Goal: Transaction & Acquisition: Purchase product/service

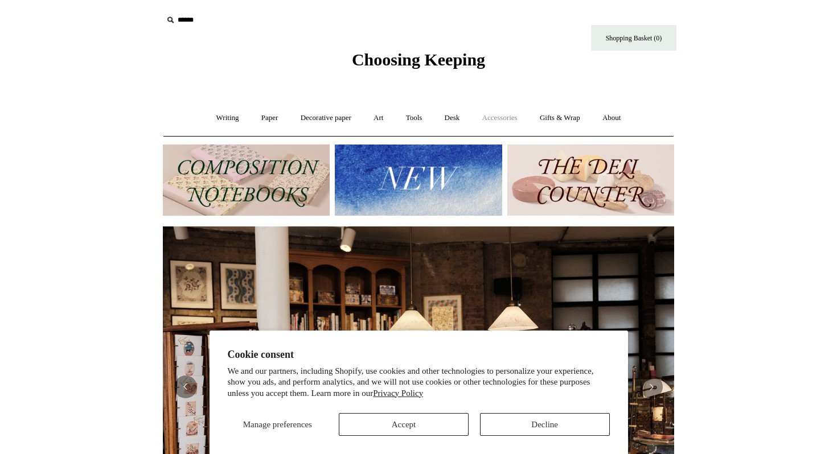
click at [492, 121] on link "Accessories +" at bounding box center [500, 118] width 56 height 30
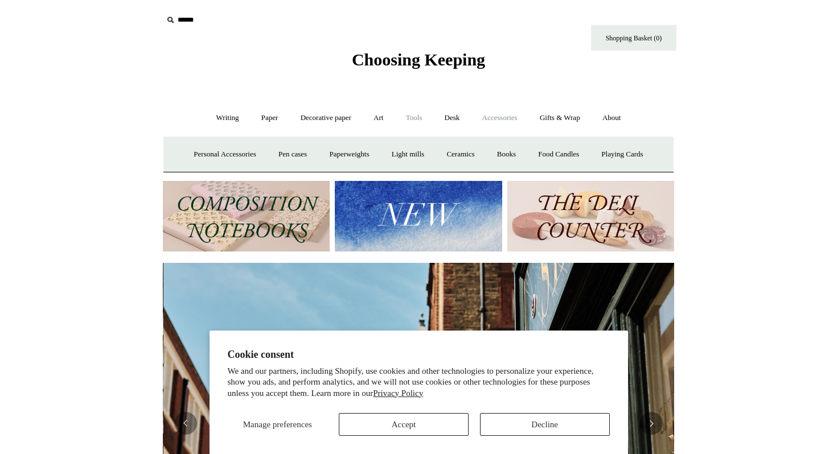
scroll to position [0, 511]
click at [407, 113] on link "Tools +" at bounding box center [414, 118] width 37 height 30
click at [341, 157] on link "Scissors" at bounding box center [353, 155] width 45 height 30
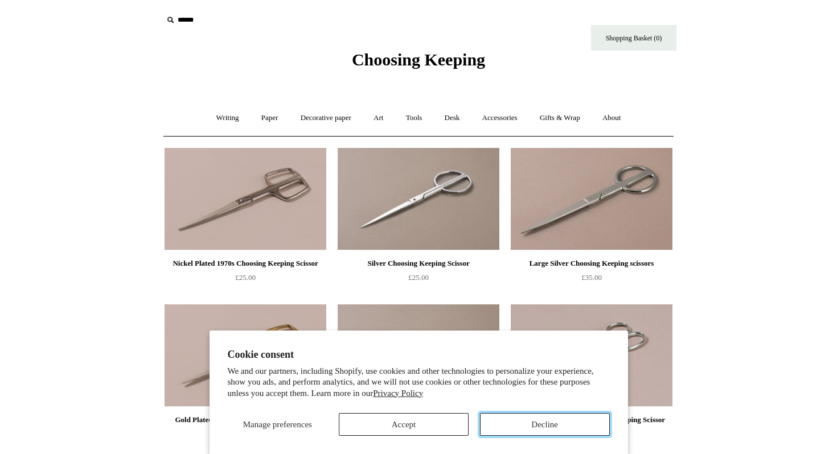
click at [543, 425] on button "Decline" at bounding box center [545, 424] width 130 height 23
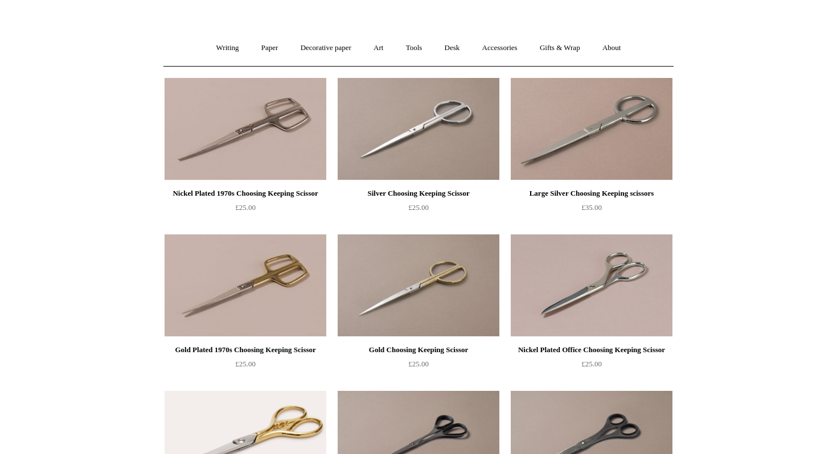
scroll to position [30, 0]
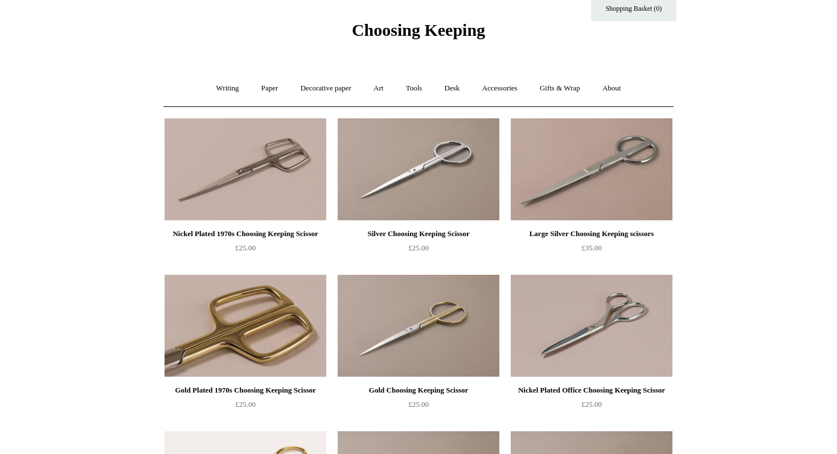
click at [270, 288] on img at bounding box center [246, 326] width 162 height 102
